Goal: Information Seeking & Learning: Learn about a topic

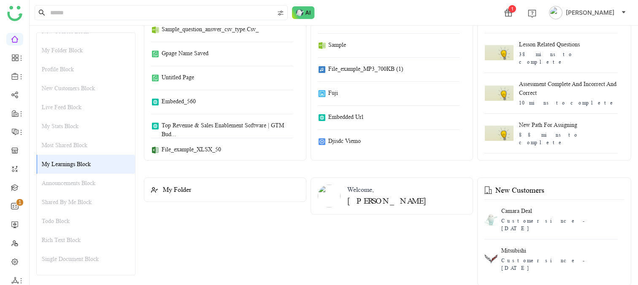
scroll to position [1935, 0]
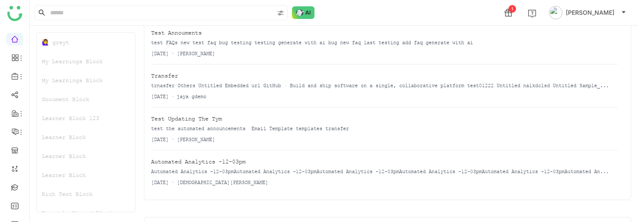
scroll to position [3802, 0]
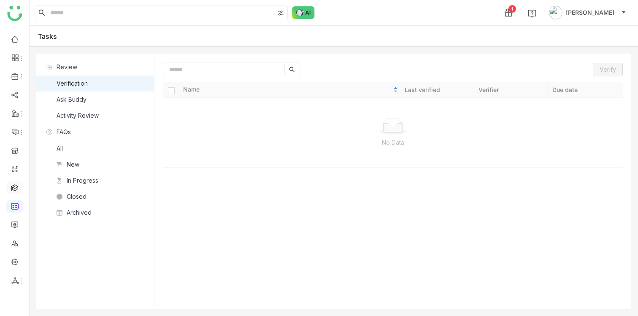
click at [18, 186] on link at bounding box center [15, 186] width 8 height 7
click at [15, 186] on link at bounding box center [15, 186] width 8 height 7
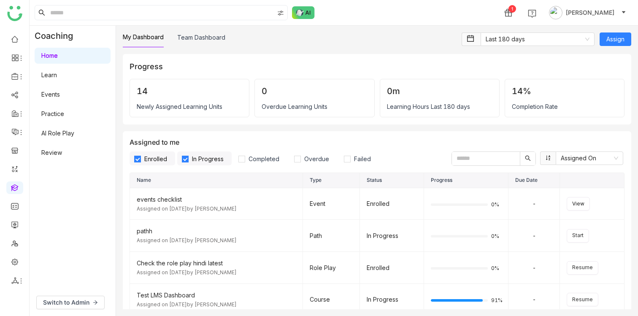
click at [57, 75] on link "Learn" at bounding box center [49, 74] width 16 height 7
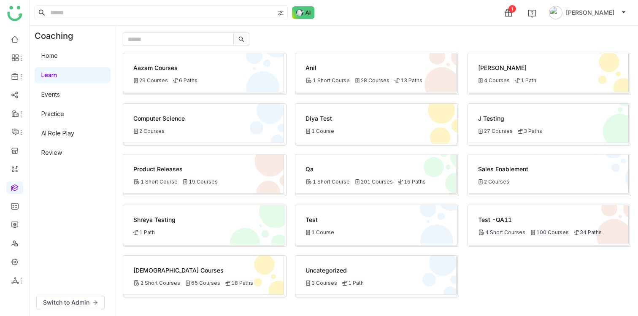
click at [58, 54] on link "Home" at bounding box center [49, 55] width 16 height 7
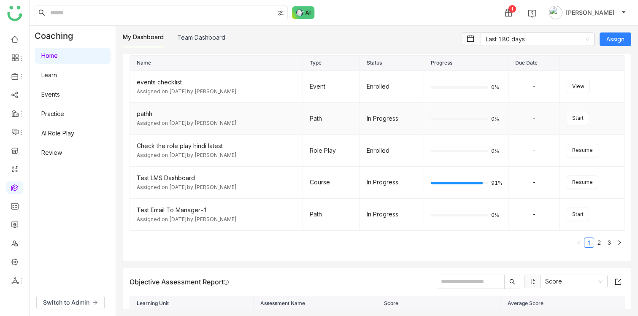
scroll to position [124, 0]
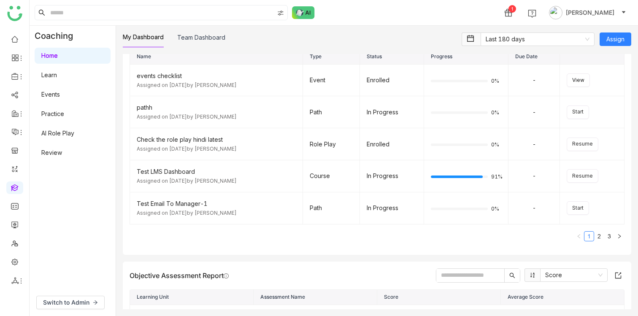
click at [57, 78] on link "Learn" at bounding box center [49, 74] width 16 height 7
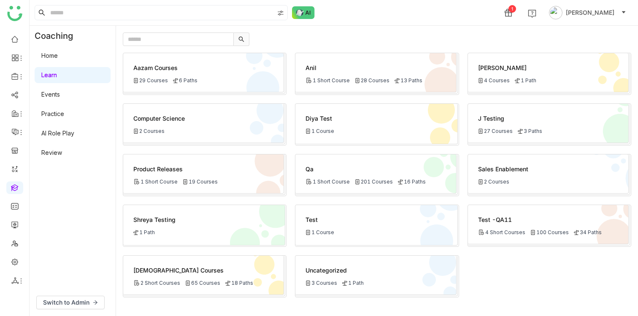
click at [60, 98] on link "Events" at bounding box center [50, 94] width 19 height 7
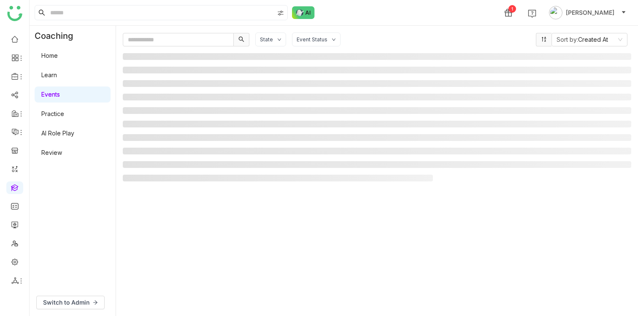
click at [59, 97] on link "Events" at bounding box center [50, 94] width 19 height 7
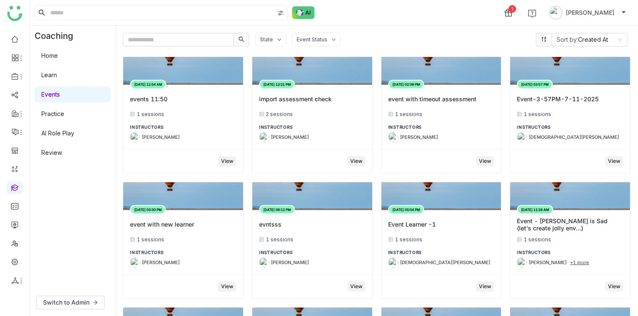
click at [64, 113] on link "Practice" at bounding box center [52, 113] width 23 height 7
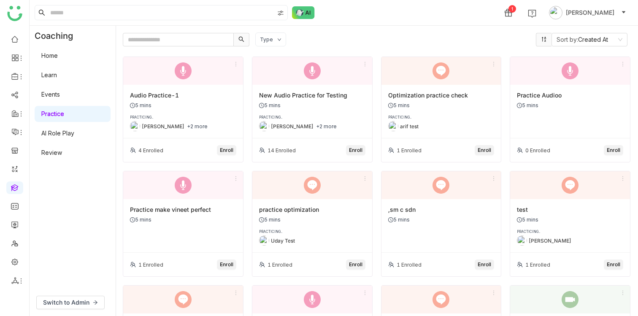
click at [67, 137] on link "AI Role Play" at bounding box center [57, 132] width 33 height 7
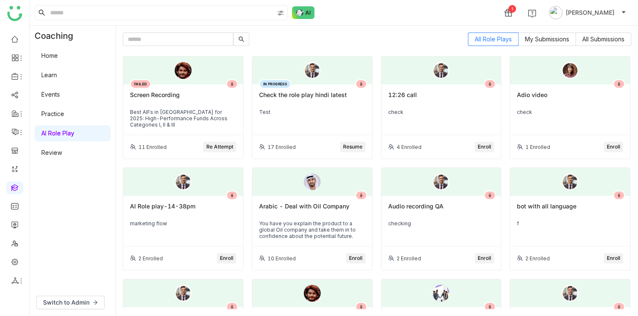
click at [57, 75] on link "Learn" at bounding box center [49, 74] width 16 height 7
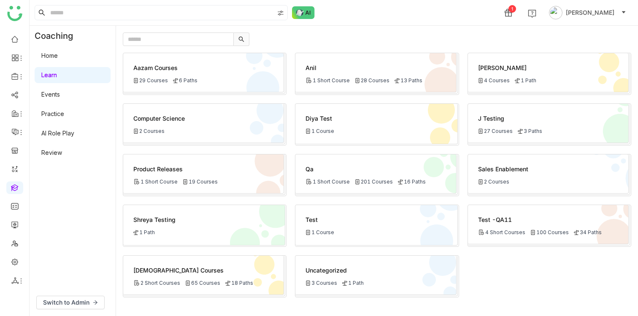
click at [58, 59] on link "Home" at bounding box center [49, 55] width 16 height 7
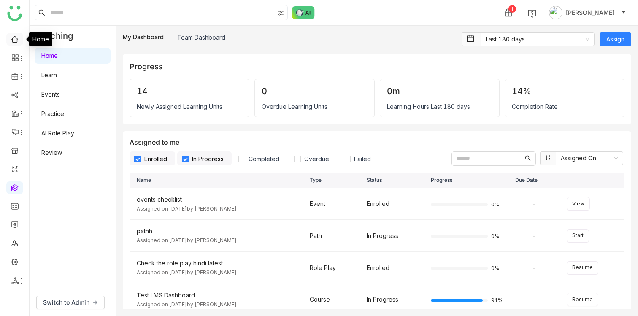
click at [11, 37] on link at bounding box center [15, 38] width 8 height 7
